Goal: Task Accomplishment & Management: Use online tool/utility

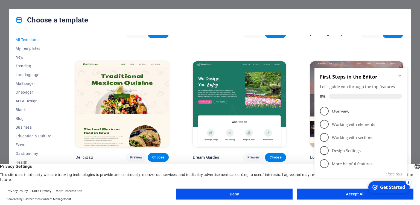
scroll to position [847, 0]
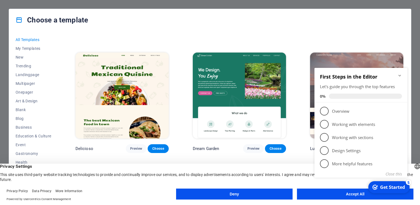
click at [158, 88] on img at bounding box center [121, 95] width 93 height 86
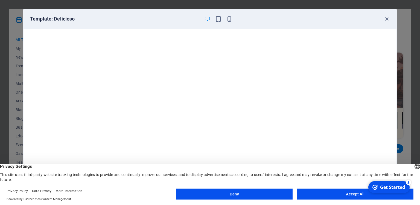
click at [346, 194] on button "Accept All" at bounding box center [355, 193] width 116 height 11
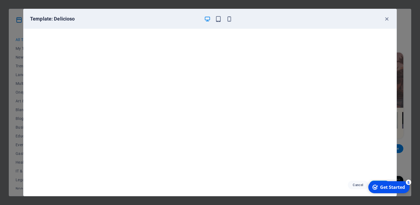
click at [375, 187] on icon "checkmark" at bounding box center [374, 186] width 5 height 5
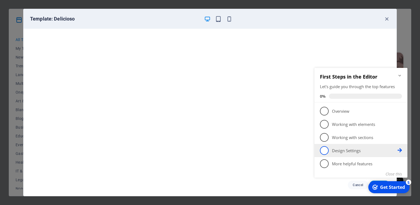
click at [349, 152] on p "Design Settings - incomplete" at bounding box center [365, 151] width 66 height 6
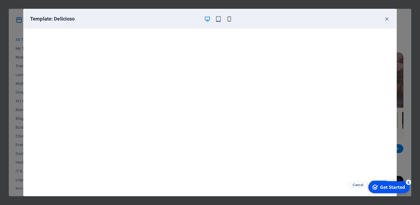
click at [374, 187] on icon "Get Started 5 items remaining, 0% complete" at bounding box center [374, 186] width 5 height 5
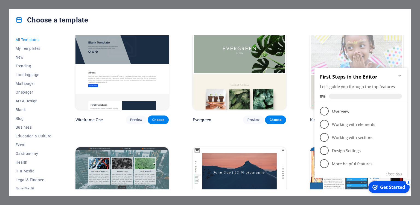
scroll to position [2094, 0]
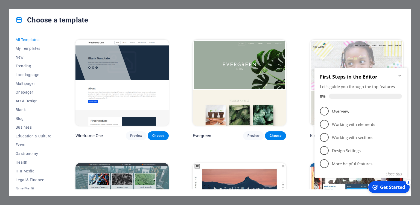
click at [399, 74] on icon "Minimize checklist" at bounding box center [399, 75] width 4 height 4
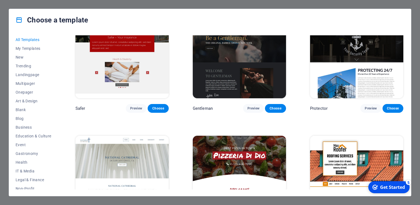
scroll to position [2368, 0]
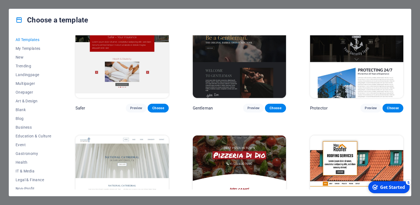
click at [251, 135] on img at bounding box center [239, 178] width 93 height 86
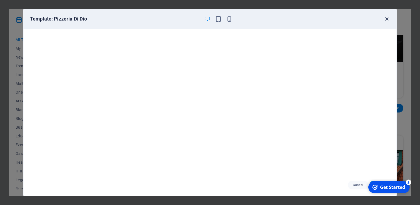
click at [388, 18] on icon "button" at bounding box center [386, 19] width 6 height 6
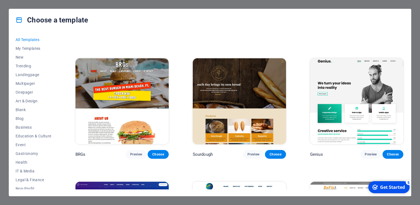
scroll to position [2817, 0]
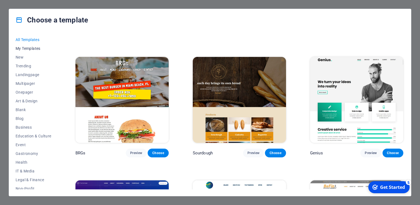
click at [35, 48] on span "My Templates" at bounding box center [34, 48] width 36 height 4
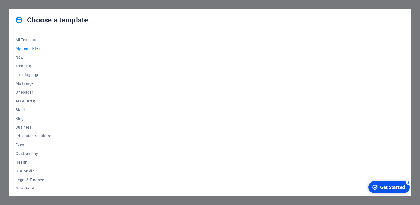
scroll to position [0, 0]
click at [36, 40] on span "All Templates" at bounding box center [34, 39] width 36 height 4
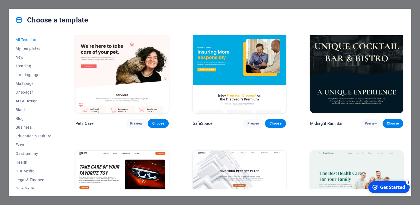
scroll to position [972, 0]
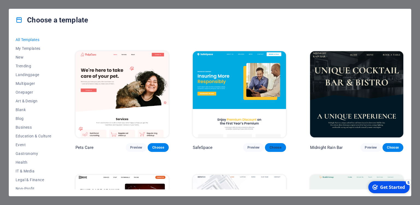
click at [273, 145] on span "Choose" at bounding box center [275, 147] width 12 height 4
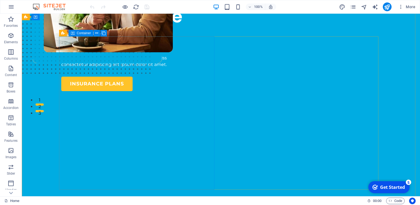
scroll to position [29, 0]
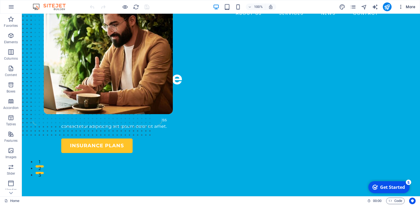
click at [411, 7] on span "More" at bounding box center [406, 6] width 17 height 5
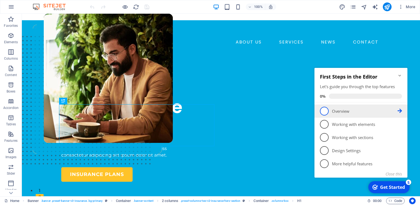
click at [342, 112] on p "Overview - incomplete" at bounding box center [365, 111] width 66 height 6
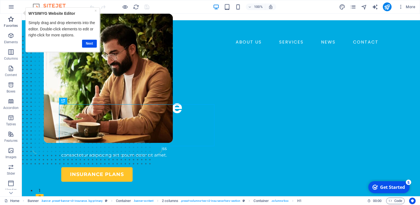
click at [12, 24] on p "Favorites" at bounding box center [11, 26] width 14 height 4
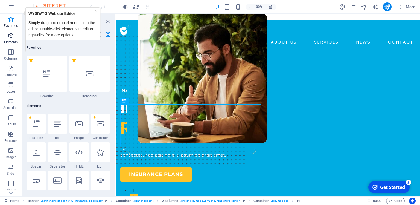
click at [11, 37] on icon "button" at bounding box center [11, 35] width 7 height 7
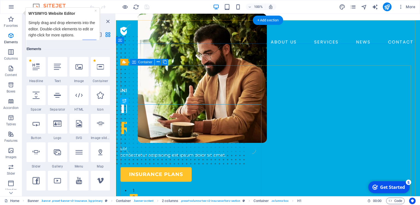
scroll to position [58, 0]
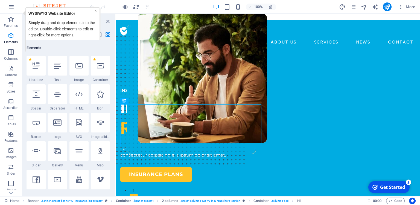
drag, startPoint x: 95, startPoint y: 10, endPoint x: 126, endPoint y: 28, distance: 34.9
click at [95, 10] on link "×" at bounding box center [96, 10] width 2 height 4
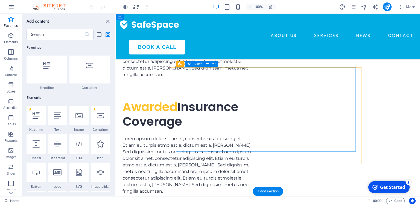
scroll to position [1495, 0]
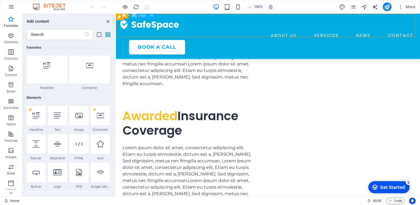
click at [134, 27] on div at bounding box center [267, 24] width 295 height 13
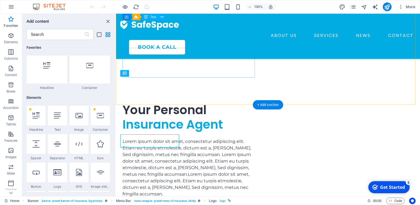
scroll to position [1380, 0]
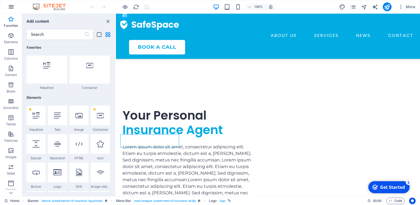
click at [9, 8] on icon "button" at bounding box center [11, 7] width 7 height 7
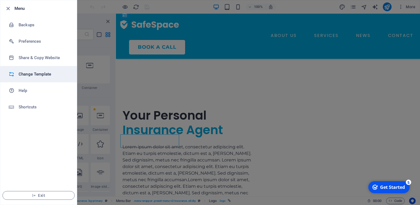
click at [41, 76] on h6 "Change Template" at bounding box center [44, 74] width 51 height 7
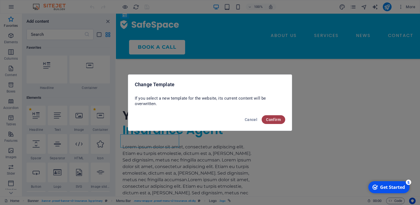
click at [276, 120] on span "Confirm" at bounding box center [273, 119] width 15 height 4
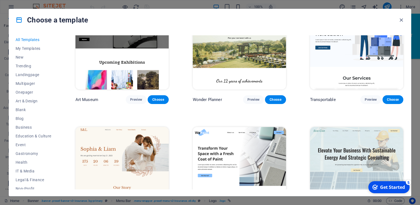
scroll to position [174, 0]
